Goal: Transaction & Acquisition: Purchase product/service

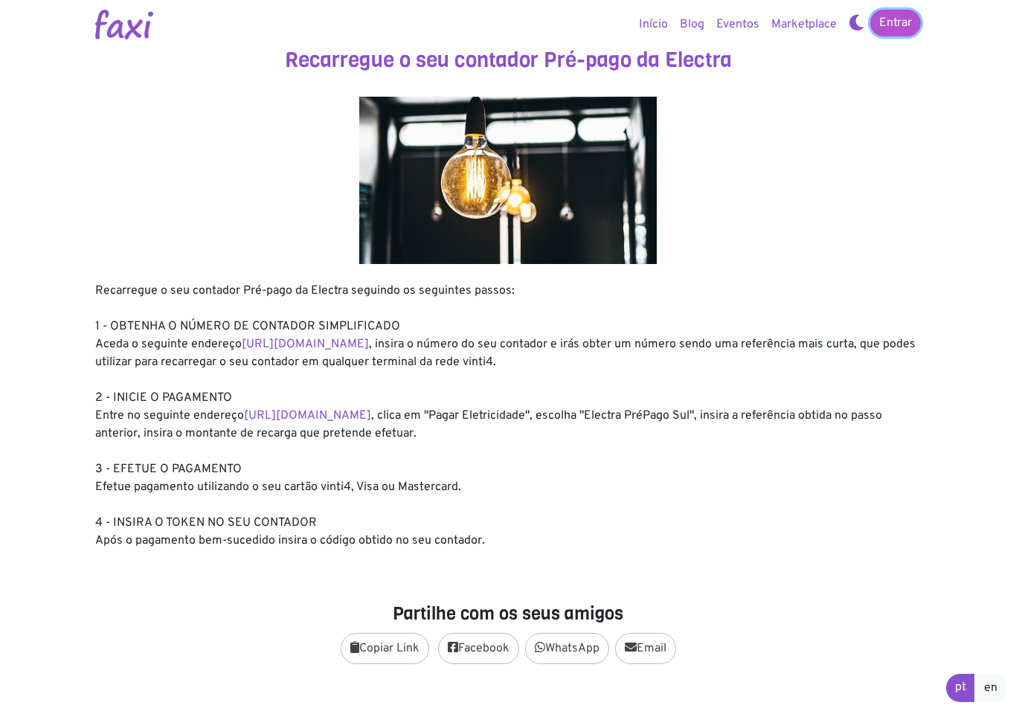
click at [895, 25] on link "Entrar" at bounding box center [896, 23] width 51 height 27
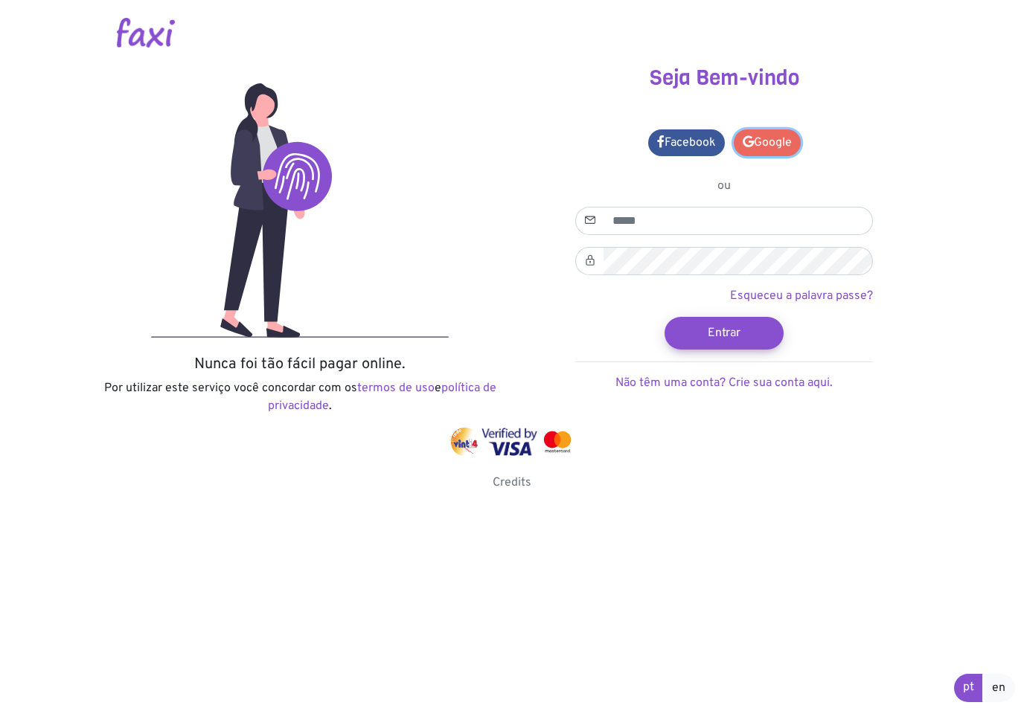
click at [776, 151] on link "Google" at bounding box center [767, 142] width 67 height 27
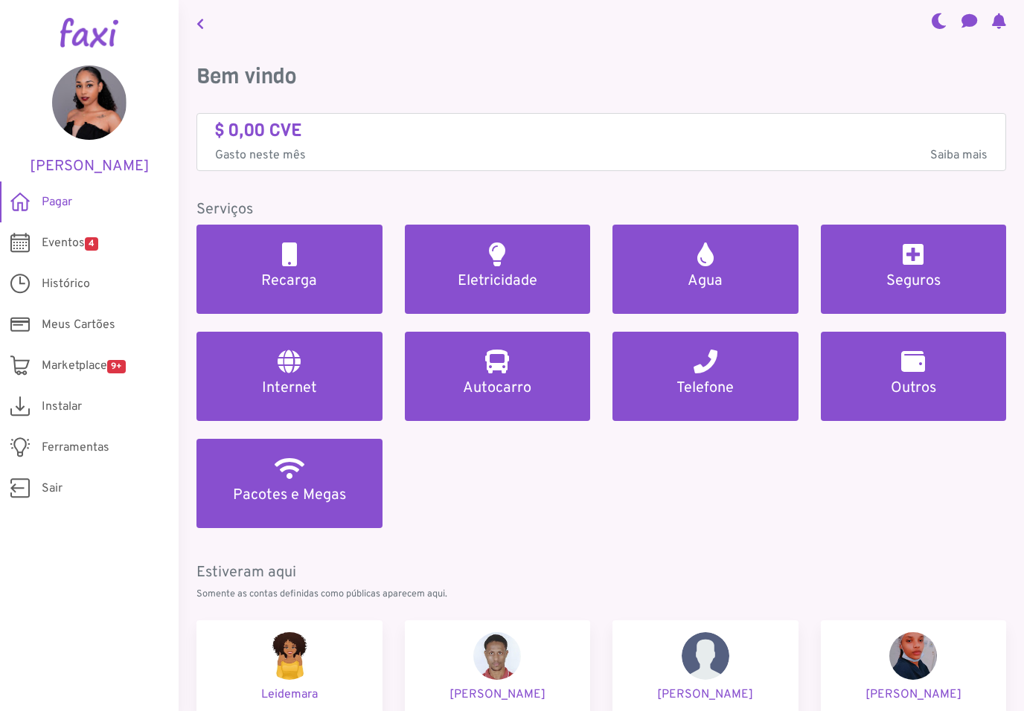
click at [445, 43] on nav at bounding box center [601, 23] width 845 height 46
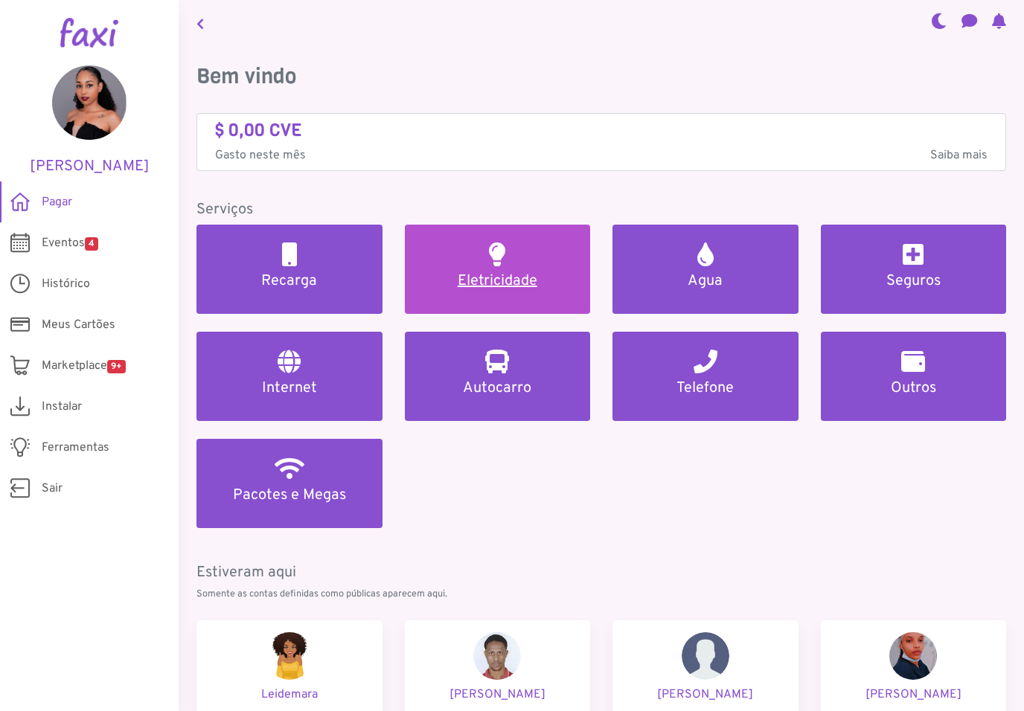
click at [477, 271] on link "Eletricidade" at bounding box center [498, 269] width 186 height 89
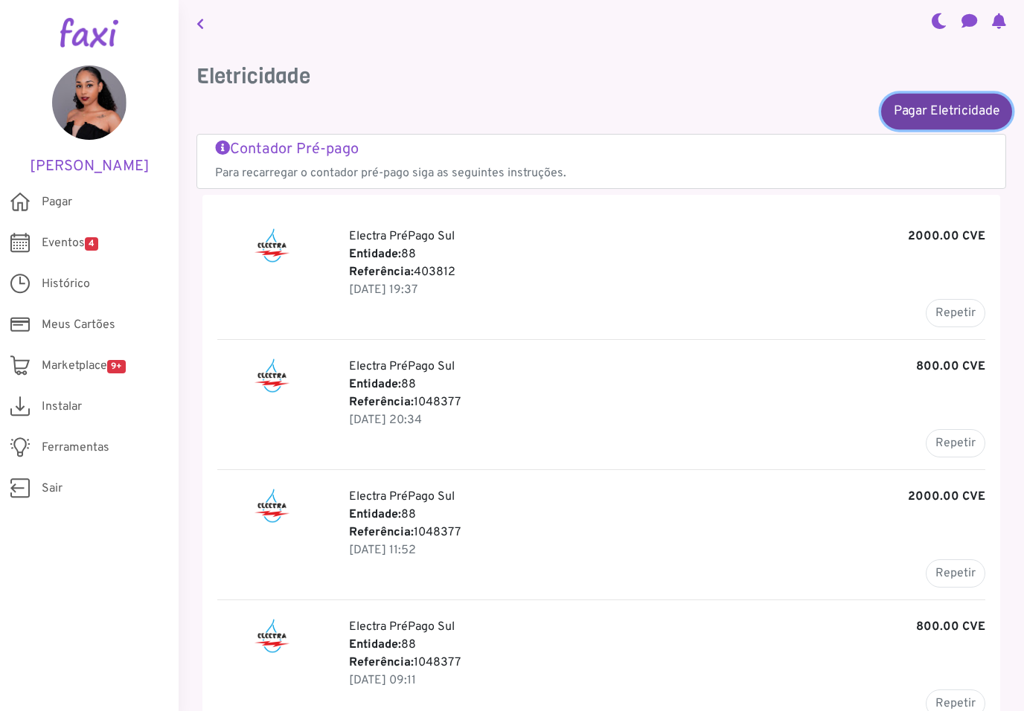
click at [923, 120] on link "Pagar Eletricidade" at bounding box center [946, 111] width 131 height 36
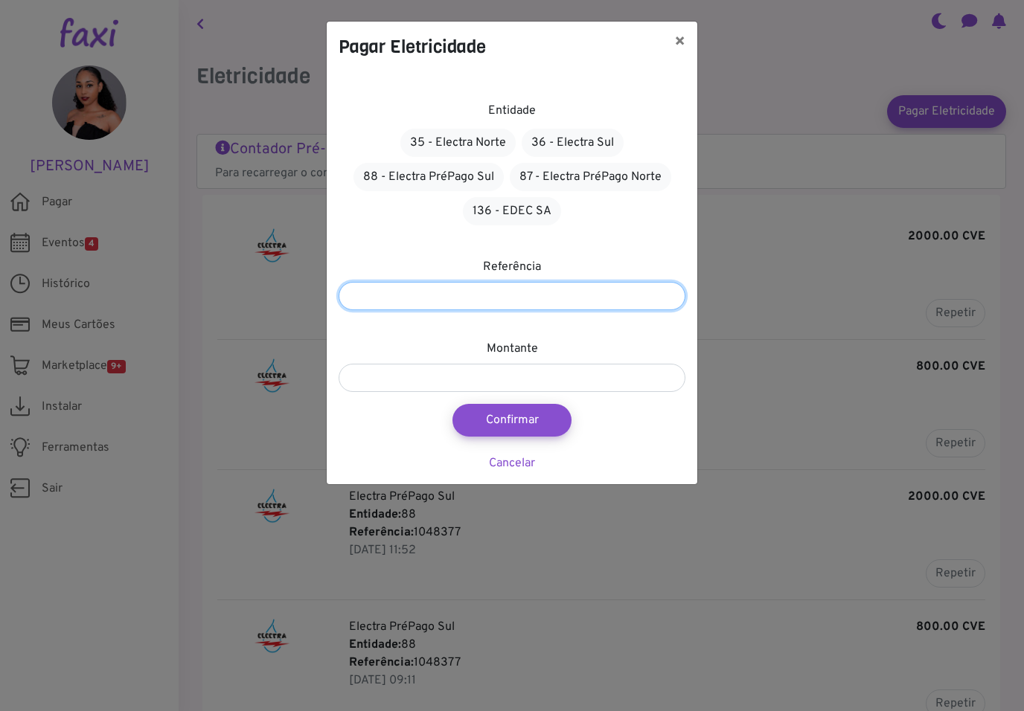
click at [496, 309] on input "number" at bounding box center [512, 296] width 347 height 28
type input "*******"
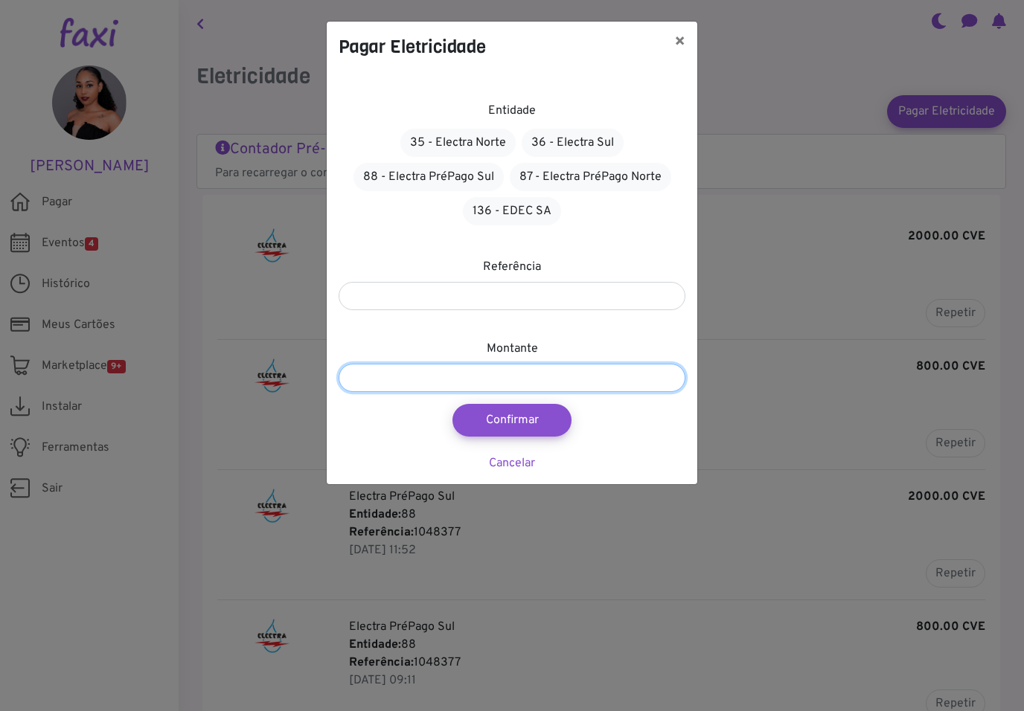
click at [485, 377] on input "number" at bounding box center [512, 378] width 347 height 28
type input "****"
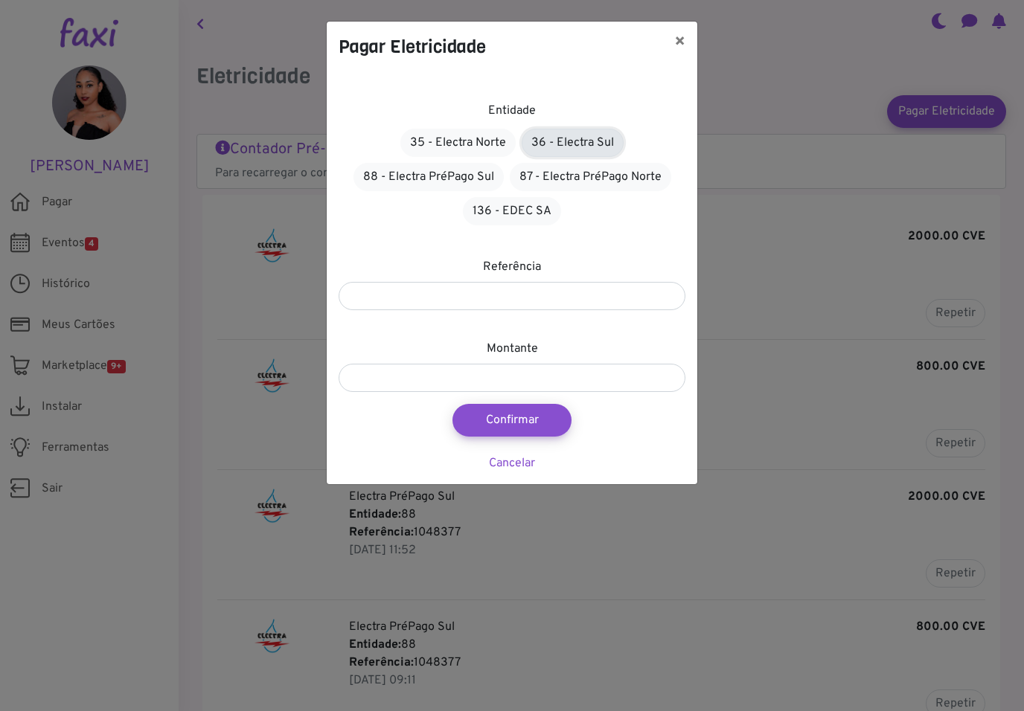
click at [574, 147] on link "36 - Electra Sul" at bounding box center [573, 143] width 102 height 28
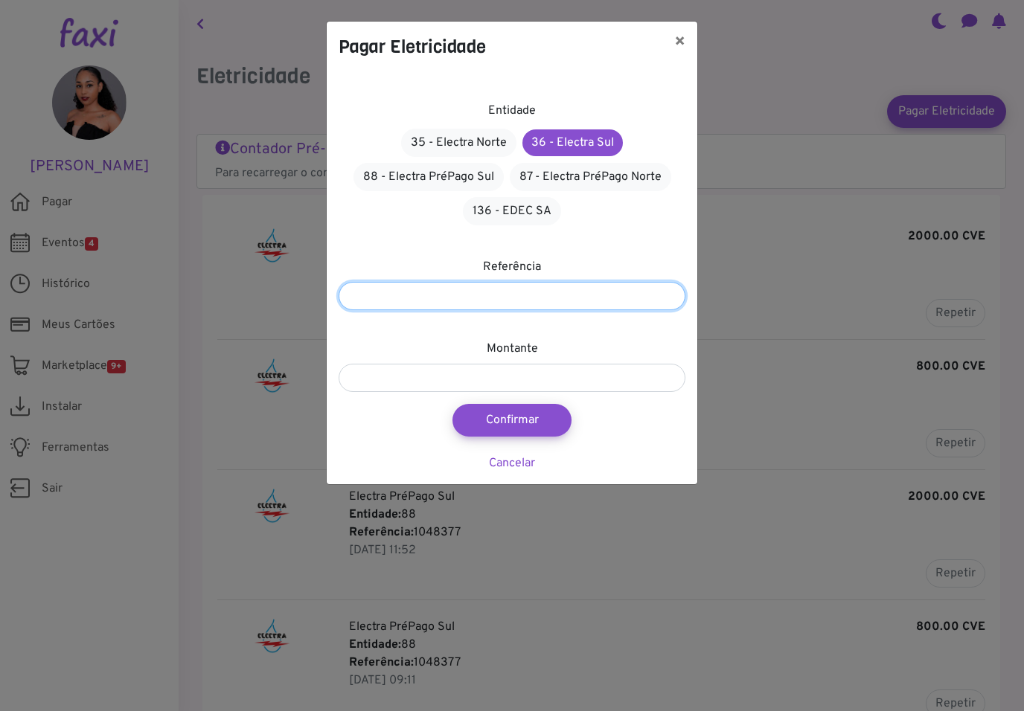
click at [427, 292] on input "*******" at bounding box center [512, 296] width 347 height 28
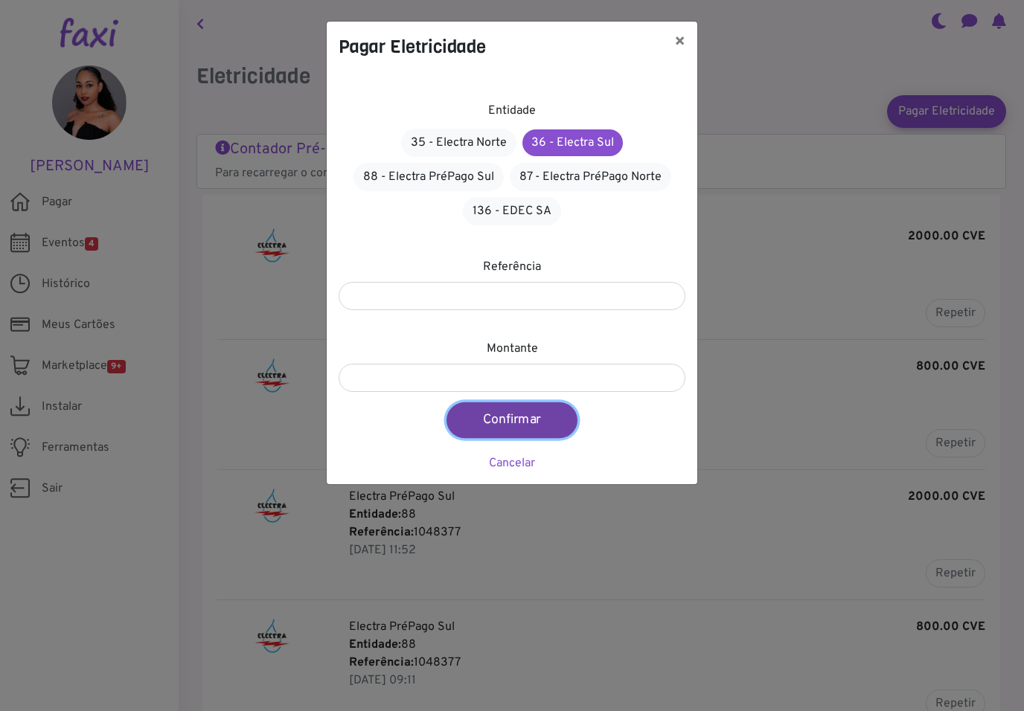
click at [507, 417] on button "Confirmar" at bounding box center [511, 421] width 131 height 36
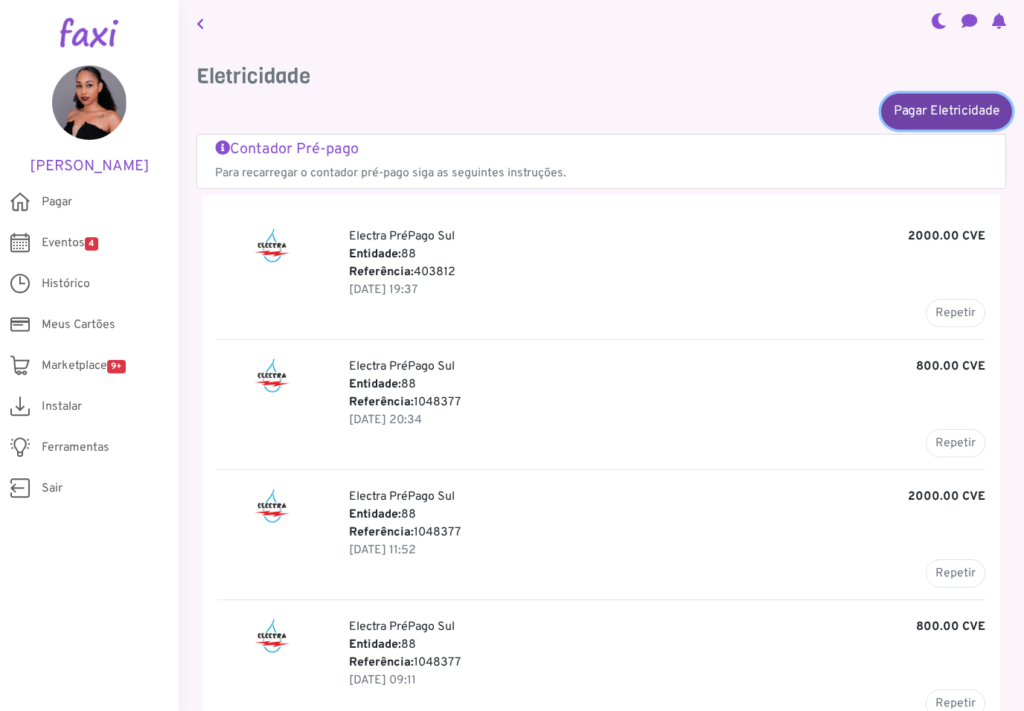
click at [941, 116] on link "Pagar Eletricidade" at bounding box center [946, 111] width 131 height 36
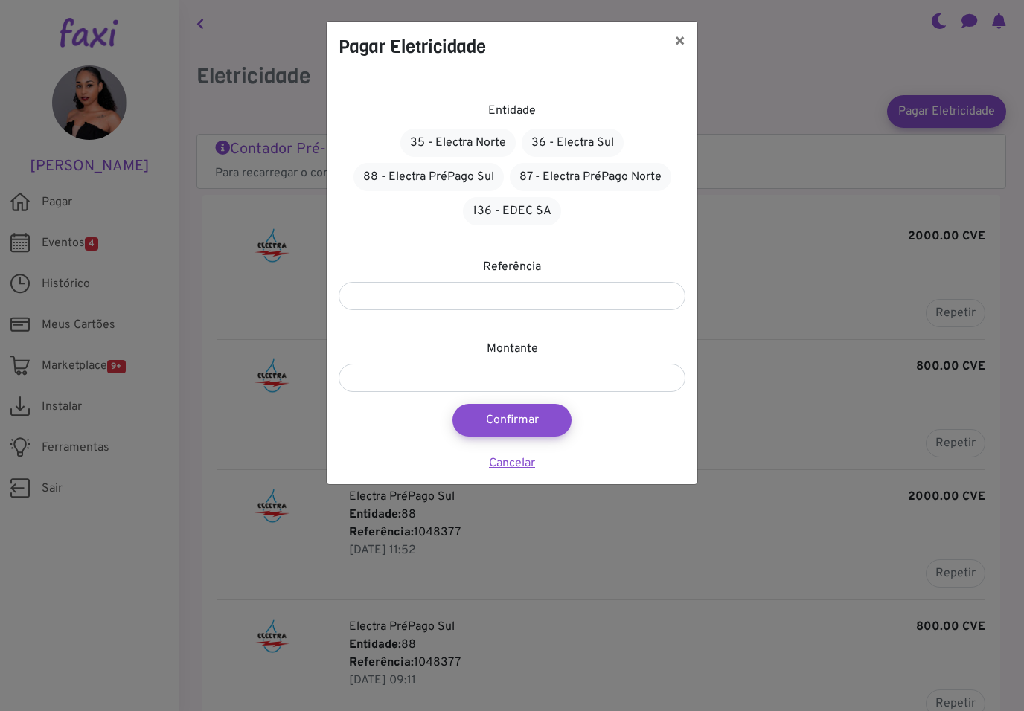
click at [515, 464] on link "Cancelar" at bounding box center [512, 463] width 46 height 15
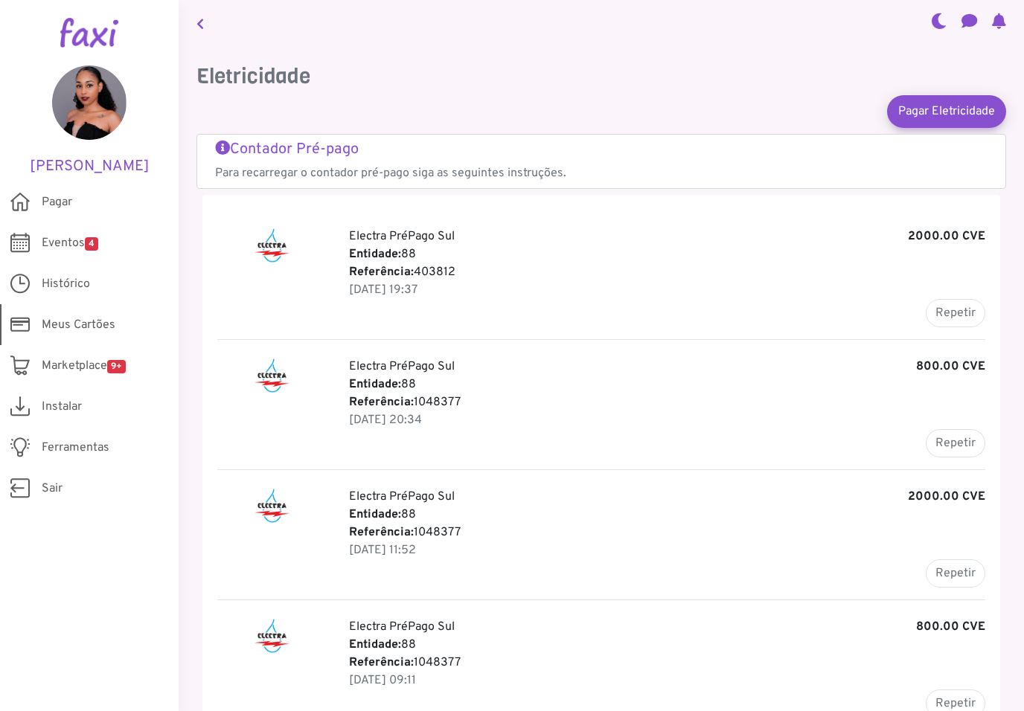
click at [85, 331] on span "Meus Cartões" at bounding box center [79, 325] width 74 height 18
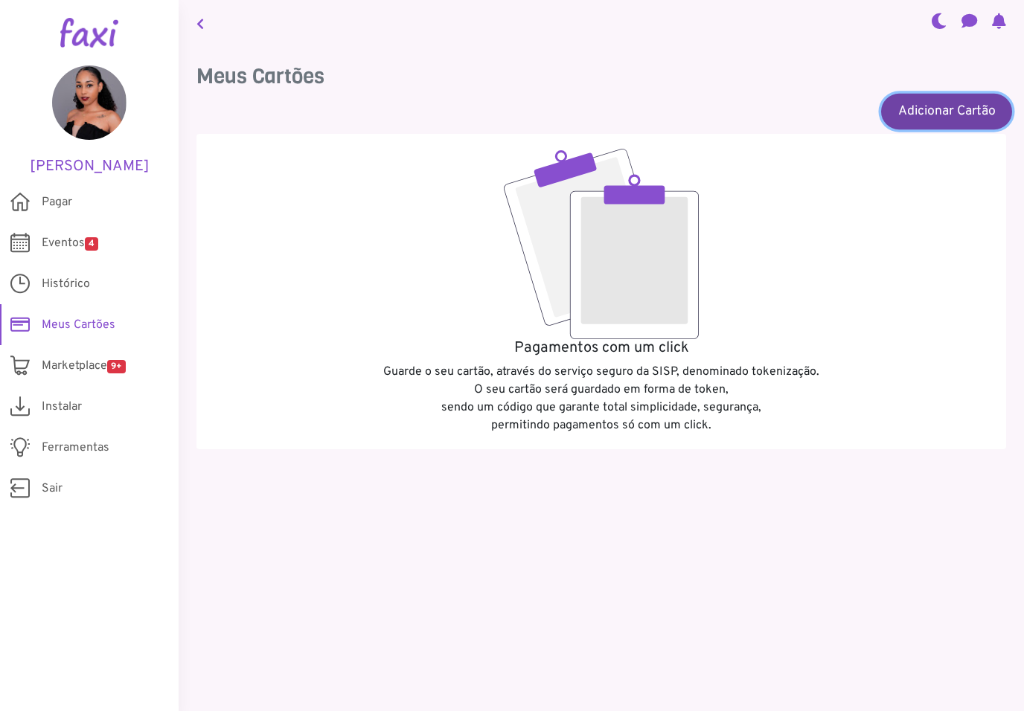
click at [938, 118] on link "Adicionar Cartão" at bounding box center [946, 111] width 131 height 36
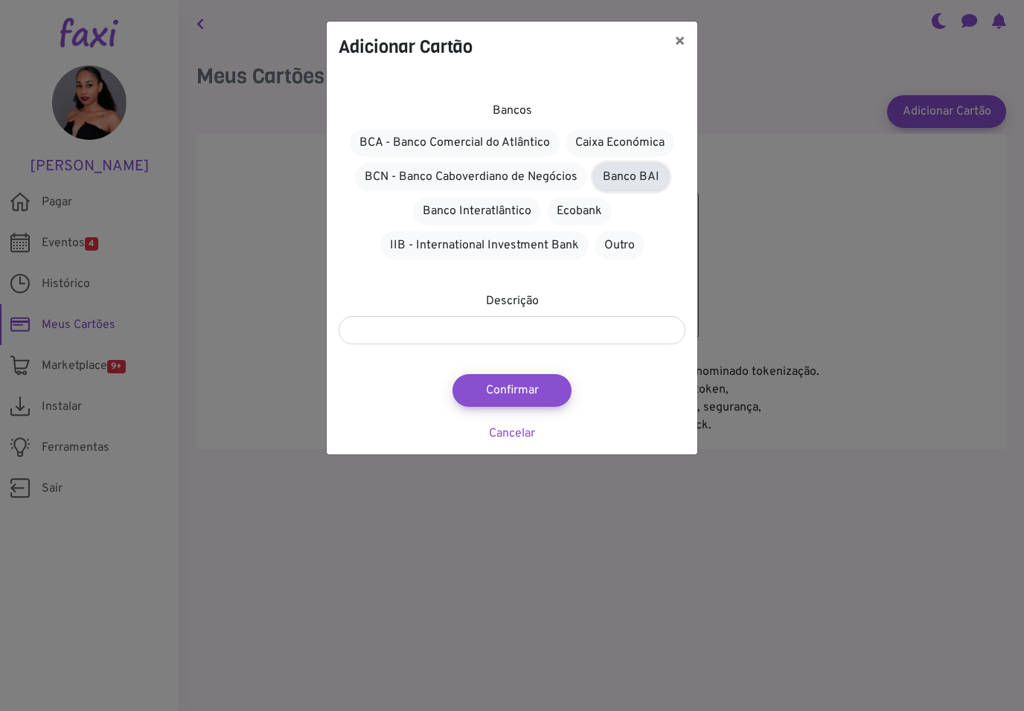
click at [646, 175] on link "Banco BAI" at bounding box center [631, 177] width 76 height 28
click at [516, 382] on button "Confirmar" at bounding box center [511, 391] width 131 height 36
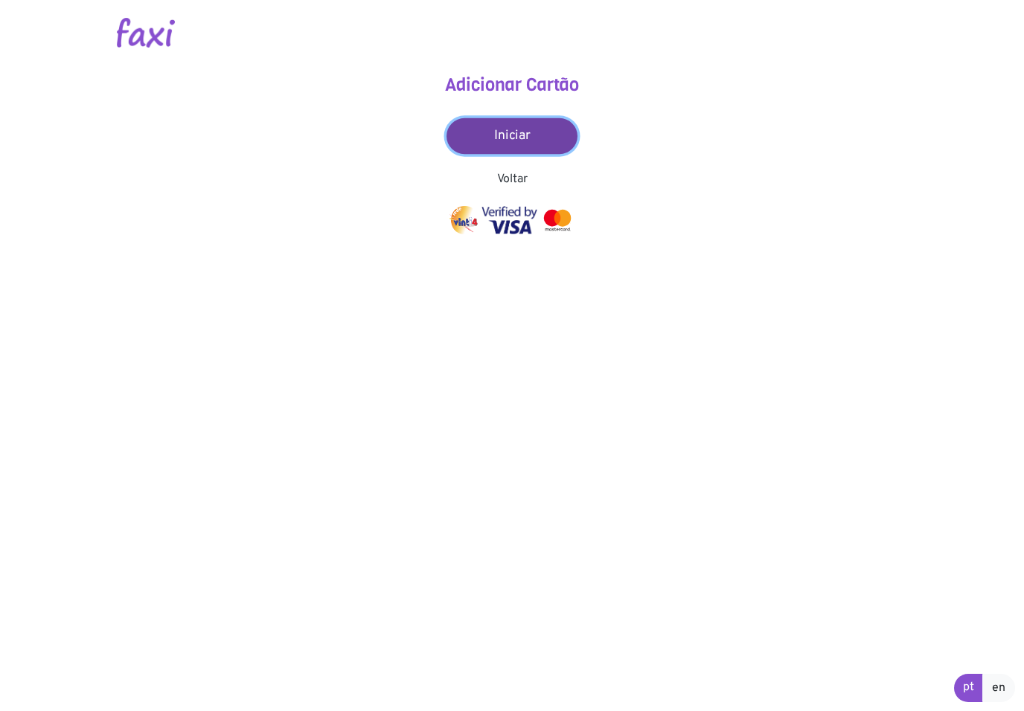
click at [527, 136] on link "Iniciar" at bounding box center [511, 136] width 131 height 36
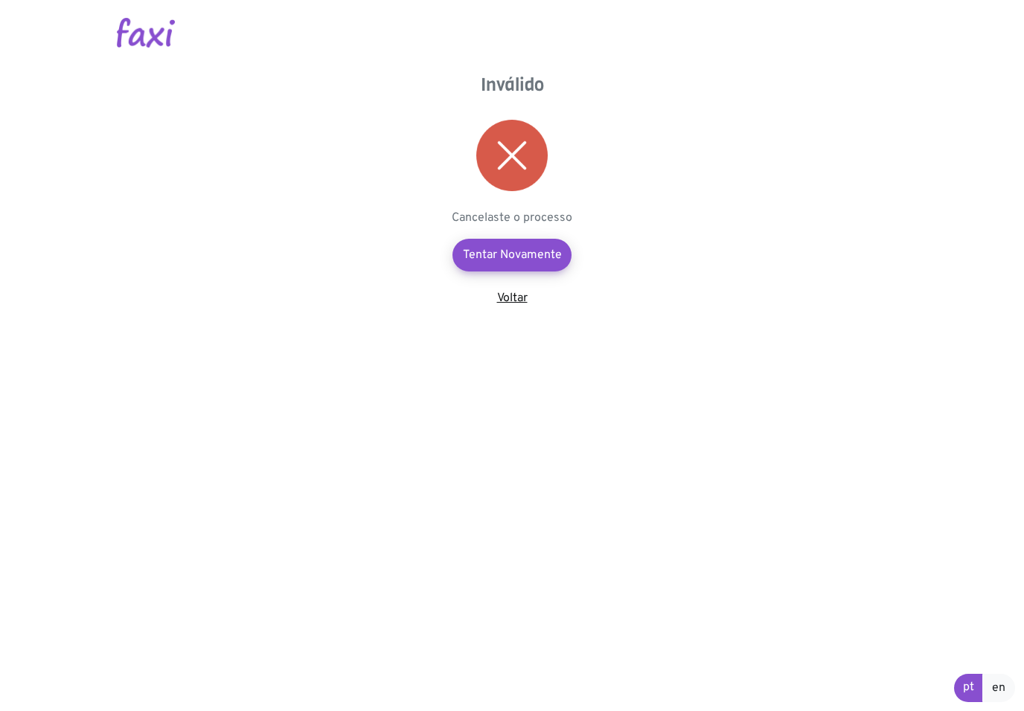
click at [509, 294] on link "Voltar" at bounding box center [512, 298] width 31 height 15
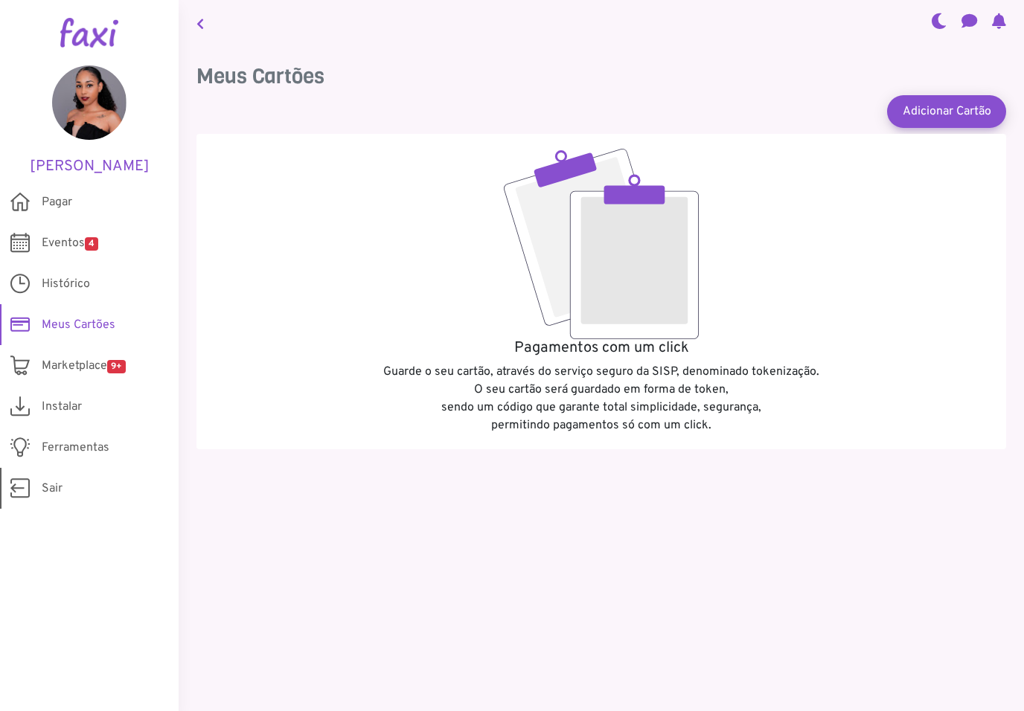
click at [60, 494] on span "Sair" at bounding box center [52, 489] width 21 height 18
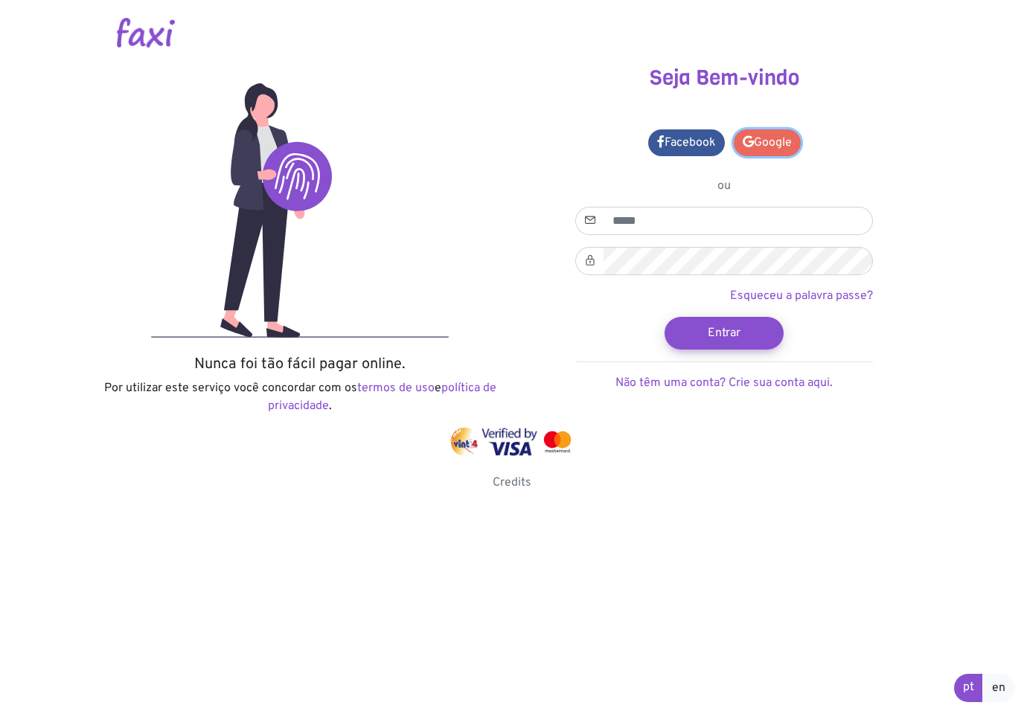
click at [766, 147] on link "Google" at bounding box center [767, 142] width 67 height 27
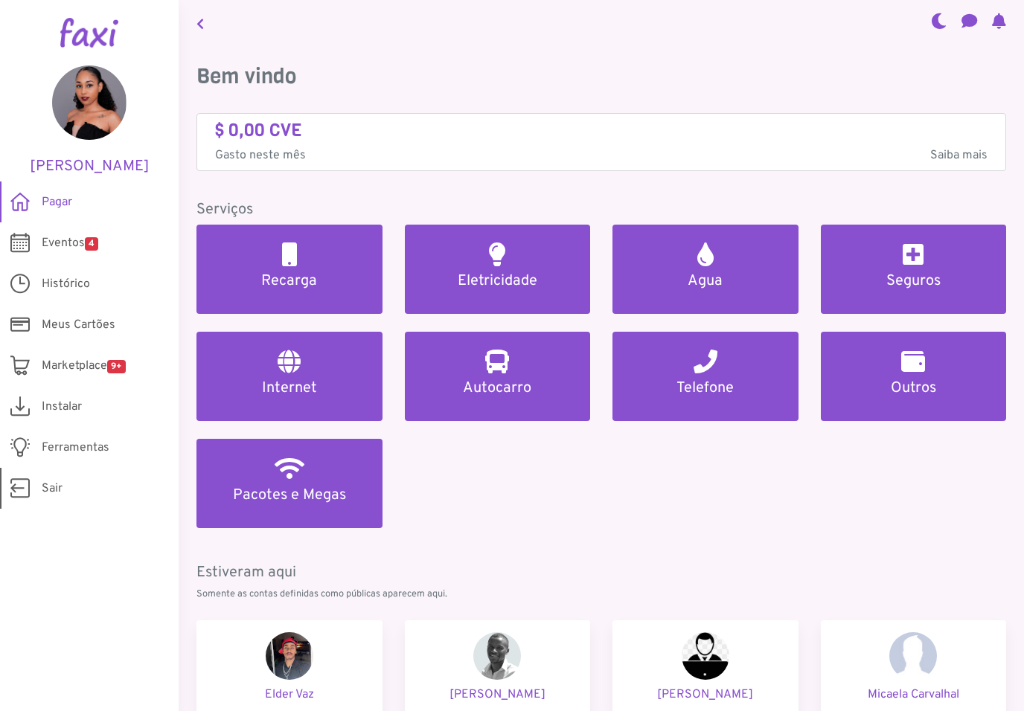
click at [67, 489] on link "Sair" at bounding box center [89, 488] width 179 height 41
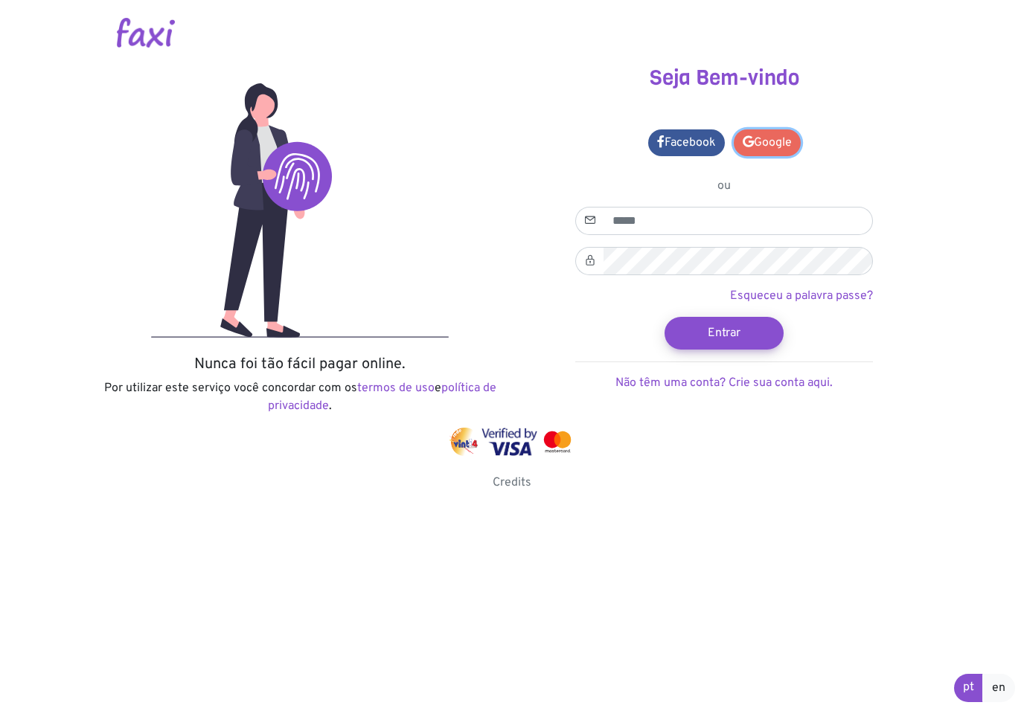
click at [778, 144] on link "Google" at bounding box center [767, 142] width 67 height 27
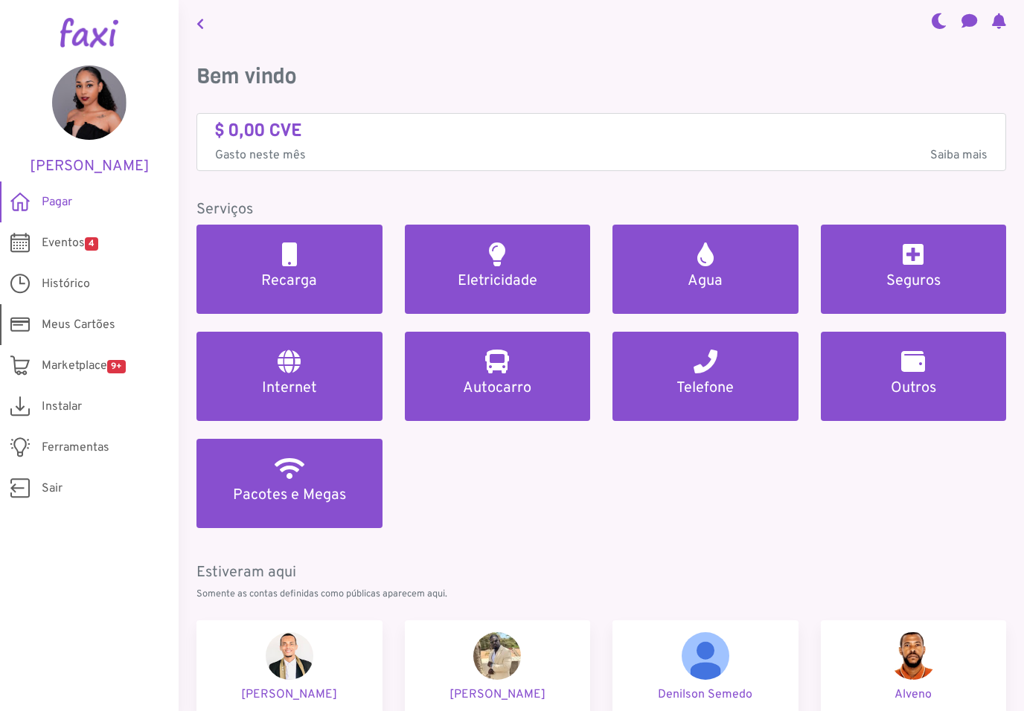
click at [82, 329] on span "Meus Cartões" at bounding box center [79, 325] width 74 height 18
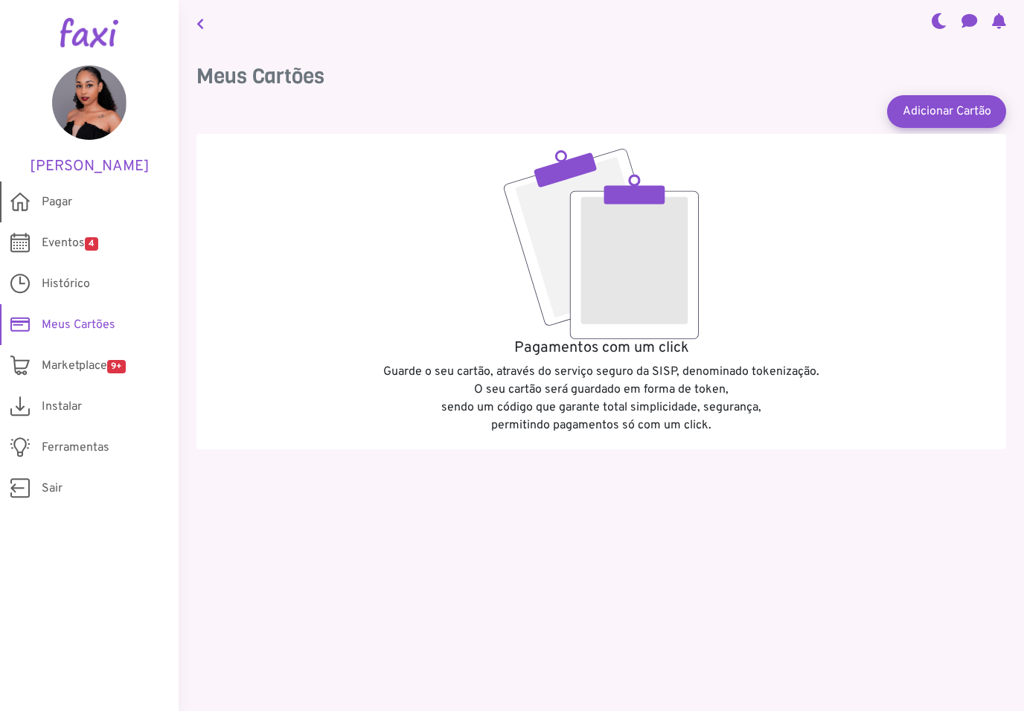
click at [65, 206] on span "Pagar" at bounding box center [57, 202] width 31 height 18
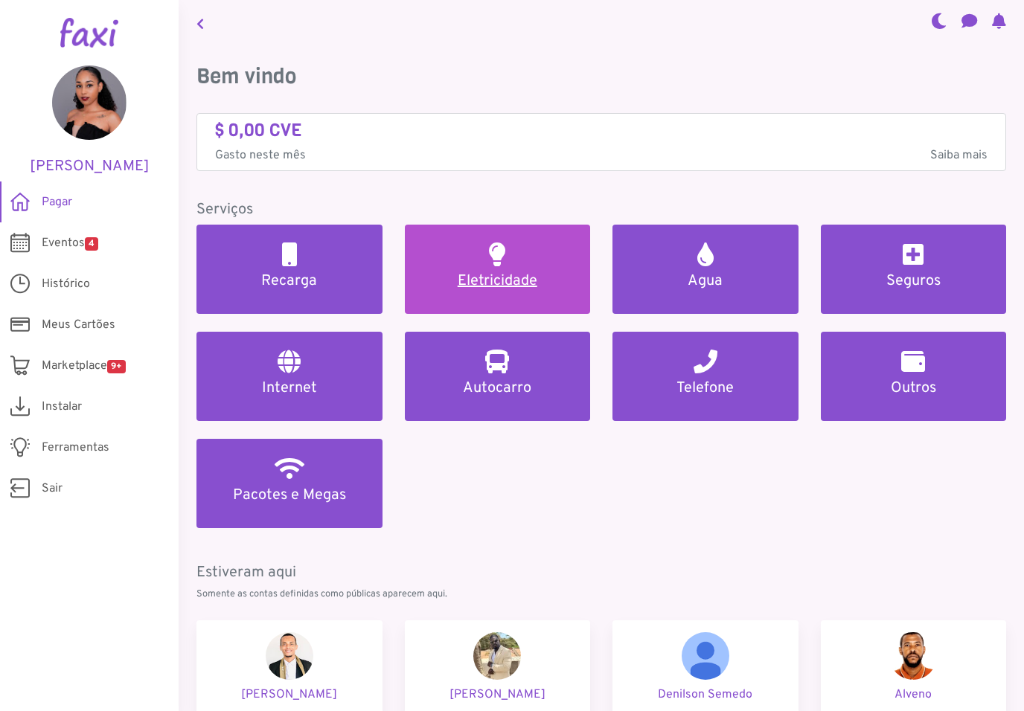
click at [511, 283] on h5 "Eletricidade" at bounding box center [498, 281] width 150 height 18
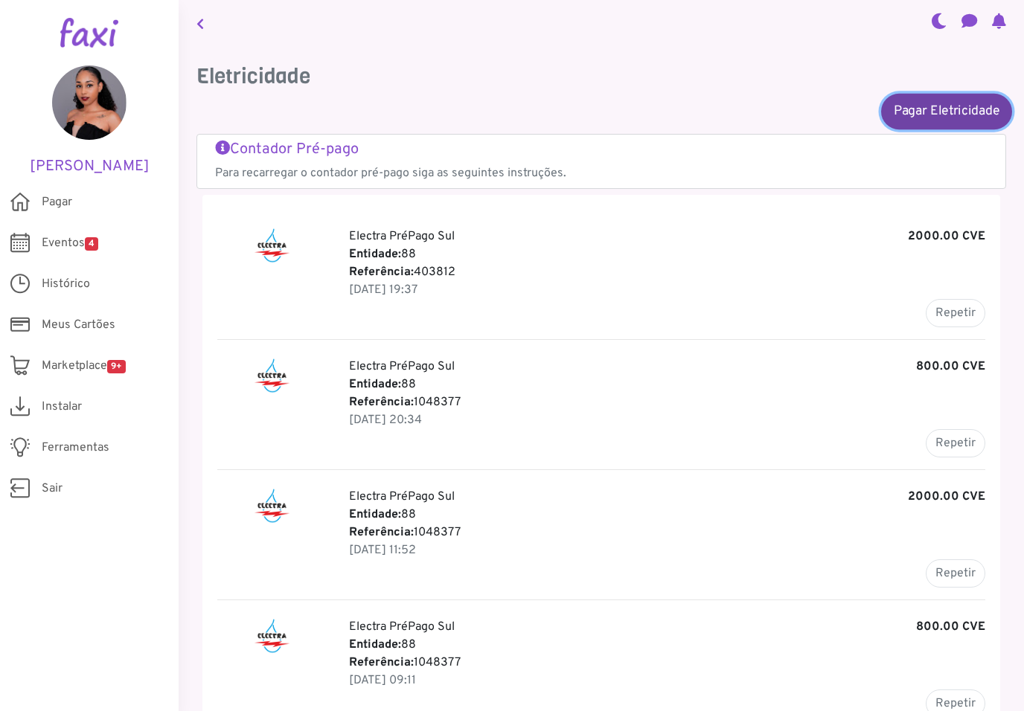
click at [945, 121] on link "Pagar Eletricidade" at bounding box center [946, 111] width 131 height 36
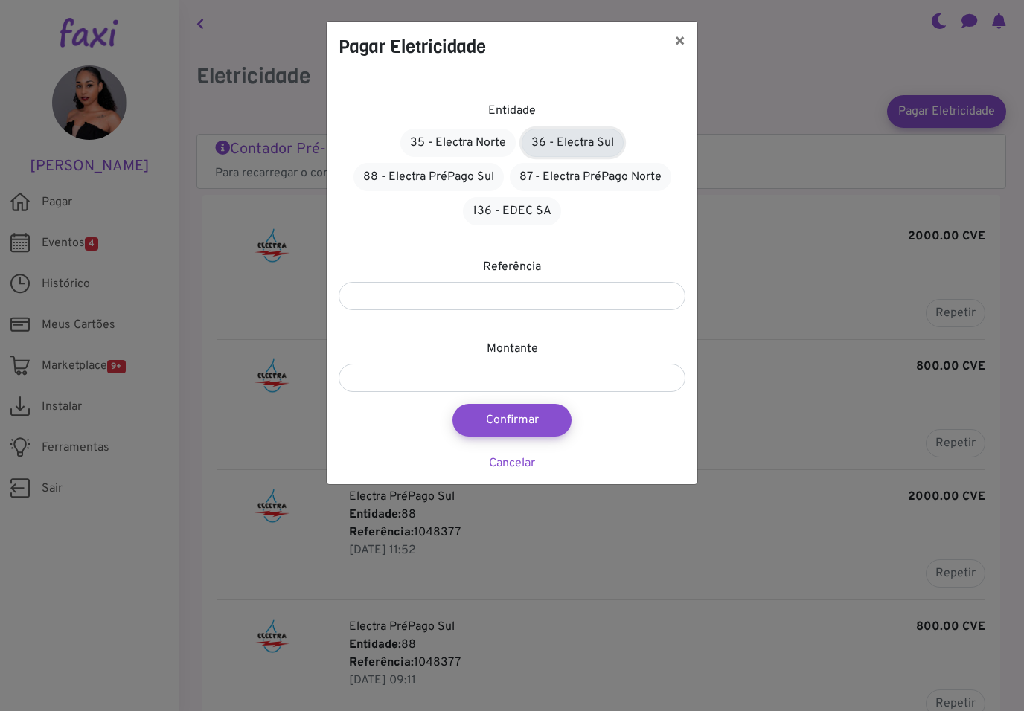
click at [584, 146] on link "36 - Electra Sul" at bounding box center [573, 143] width 102 height 28
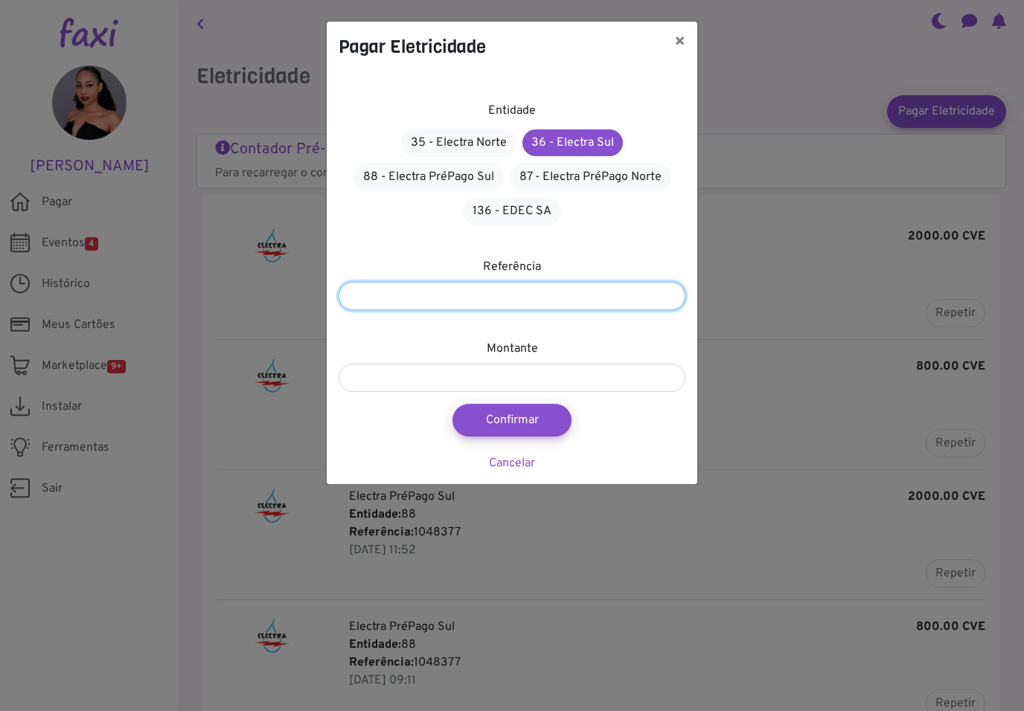
click at [505, 289] on input "number" at bounding box center [512, 296] width 347 height 28
type input "*******"
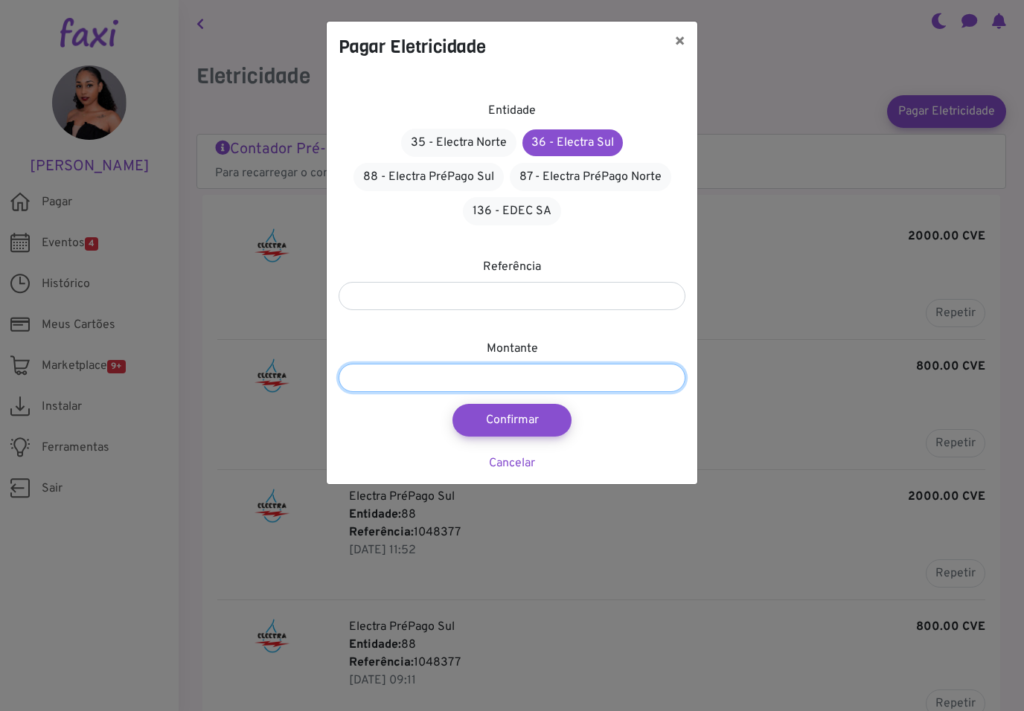
click at [447, 365] on input "number" at bounding box center [512, 378] width 347 height 28
type input "****"
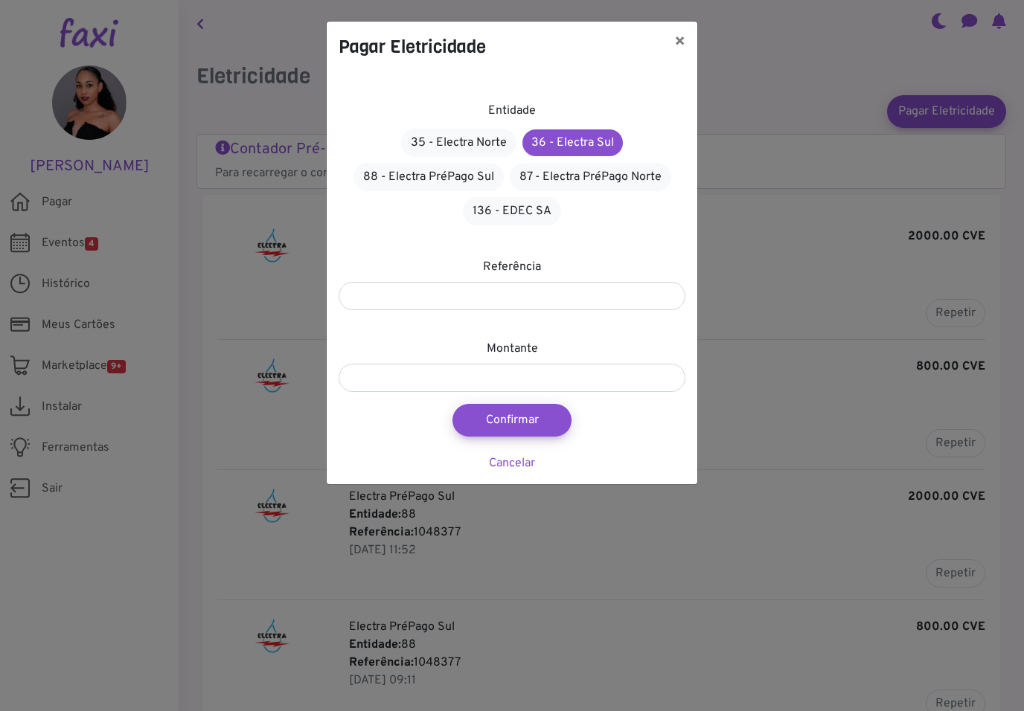
click at [642, 441] on div "Entidade 35 - Electra Norte 36 - Electra Sul 88 - Electra PréPago Sul 87 - Elec…" at bounding box center [512, 278] width 371 height 412
click at [497, 416] on button "Confirmar" at bounding box center [511, 421] width 131 height 36
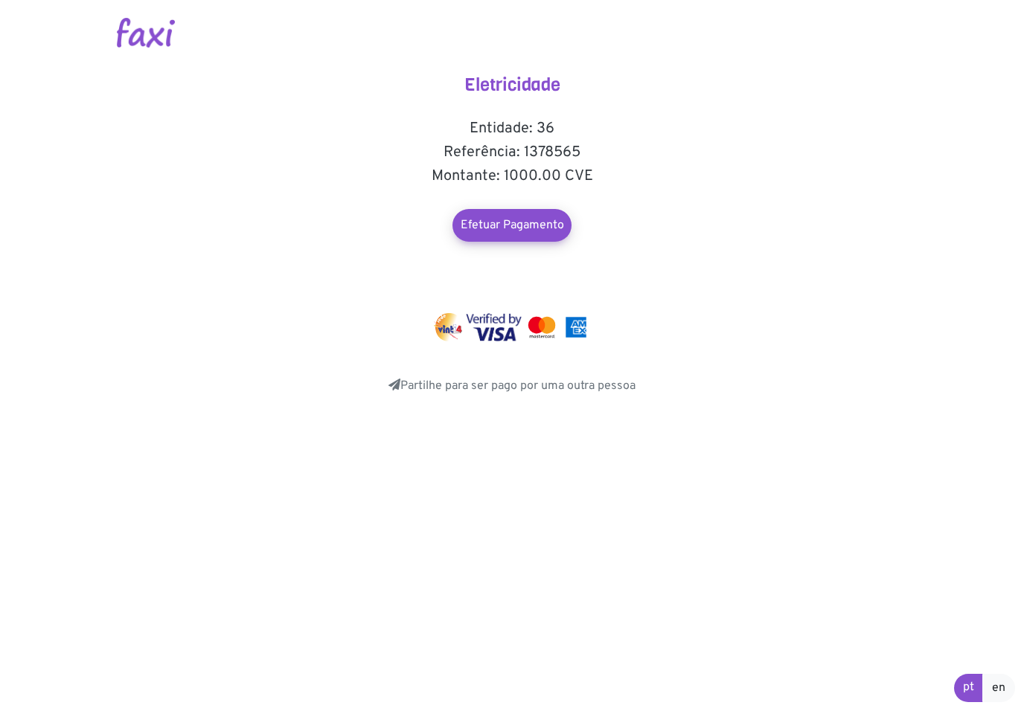
drag, startPoint x: 502, startPoint y: 333, endPoint x: 504, endPoint y: 317, distance: 16.6
click at [502, 333] on img at bounding box center [494, 327] width 56 height 28
click at [506, 225] on link "Efetuar Pagamento" at bounding box center [511, 226] width 131 height 36
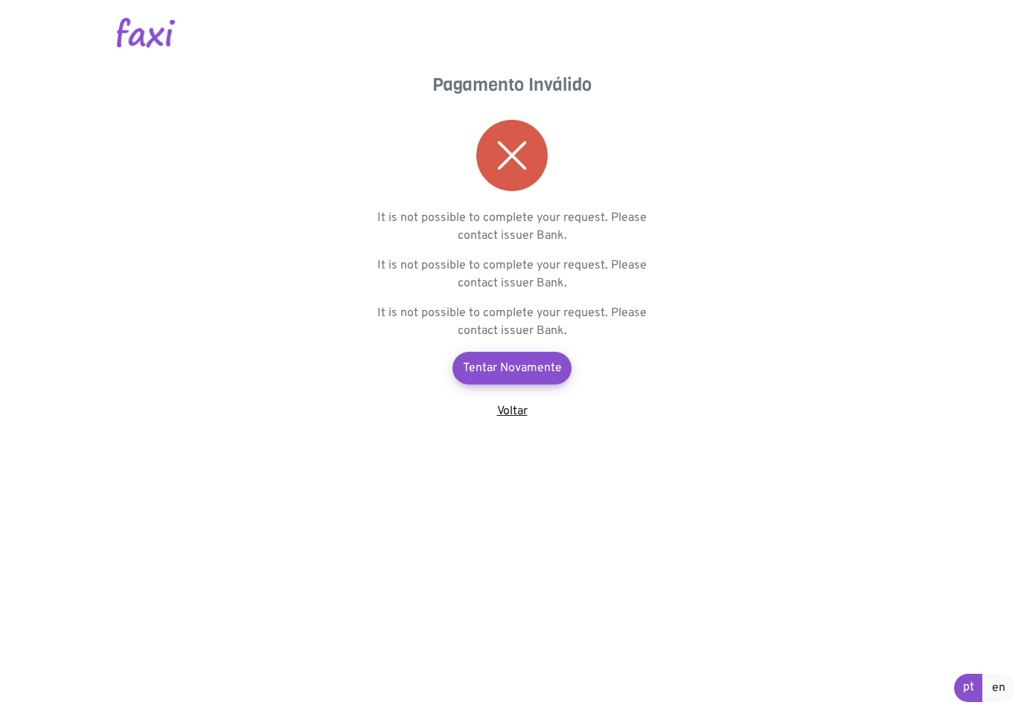
click at [516, 410] on link "Voltar" at bounding box center [512, 411] width 31 height 15
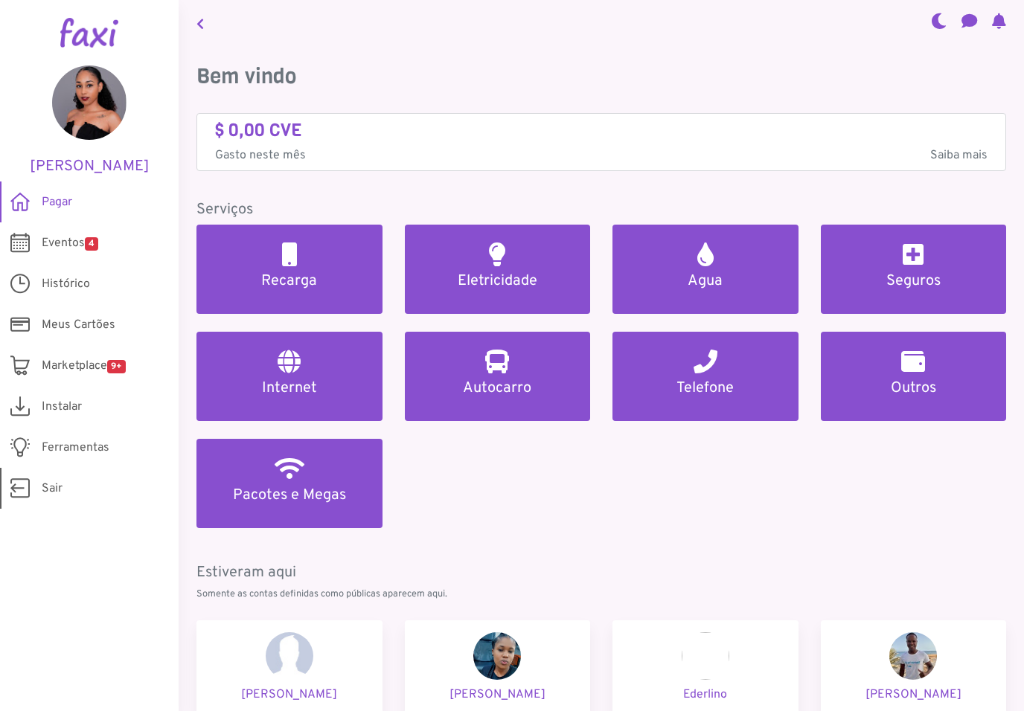
click at [53, 488] on span "Sair" at bounding box center [52, 489] width 21 height 18
